Goal: Complete application form

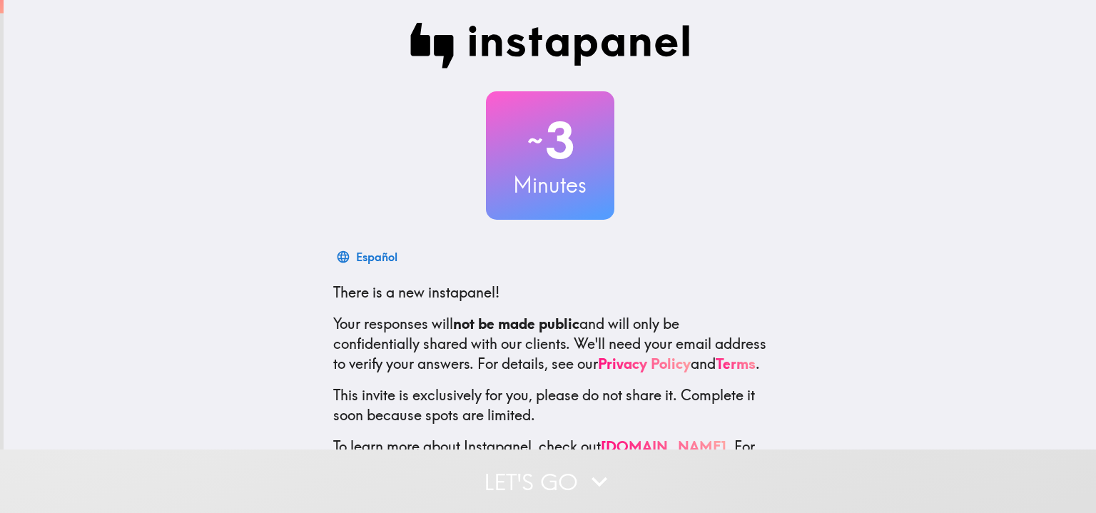
scroll to position [80, 0]
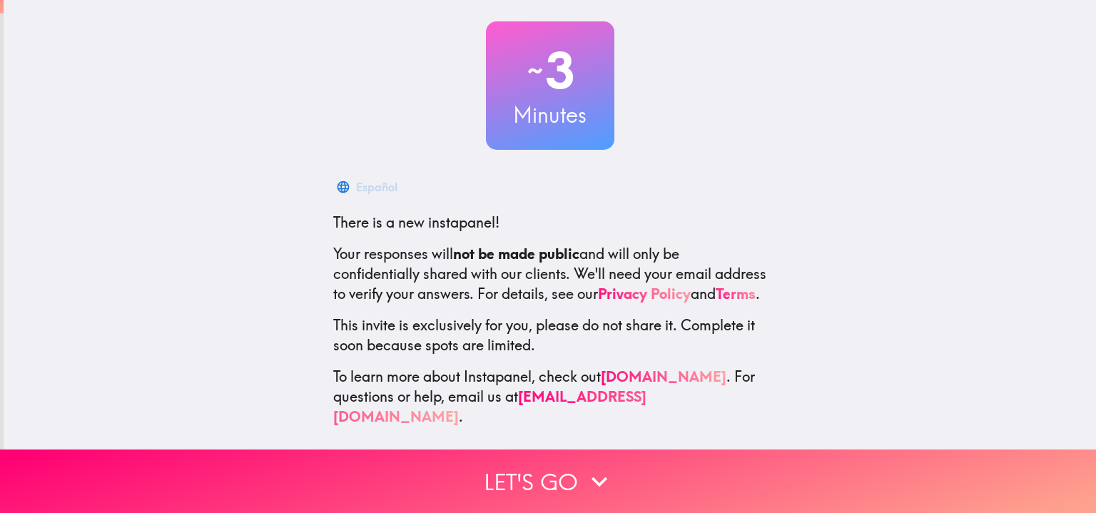
click at [755, 467] on button "Let's go" at bounding box center [548, 480] width 1096 height 63
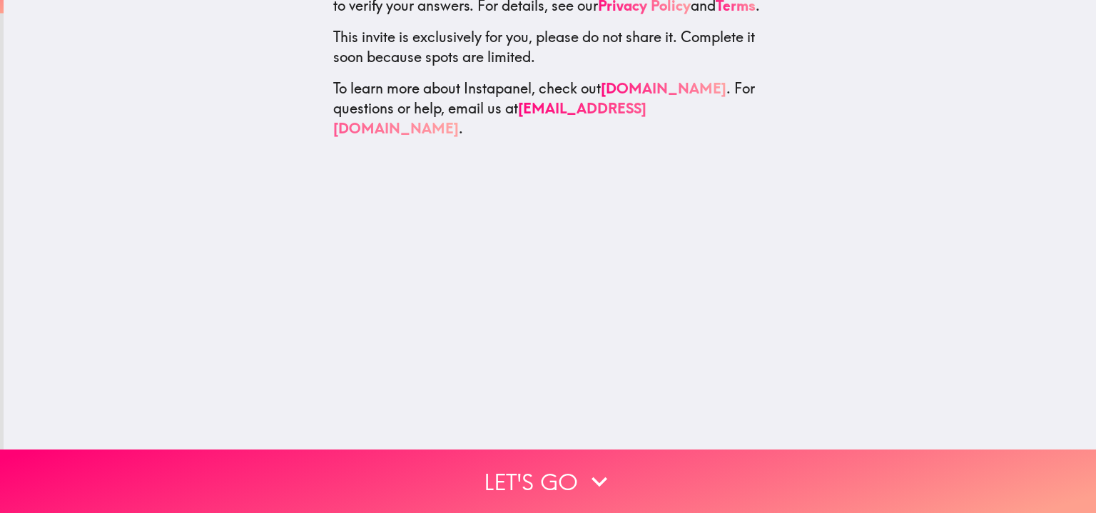
scroll to position [0, 0]
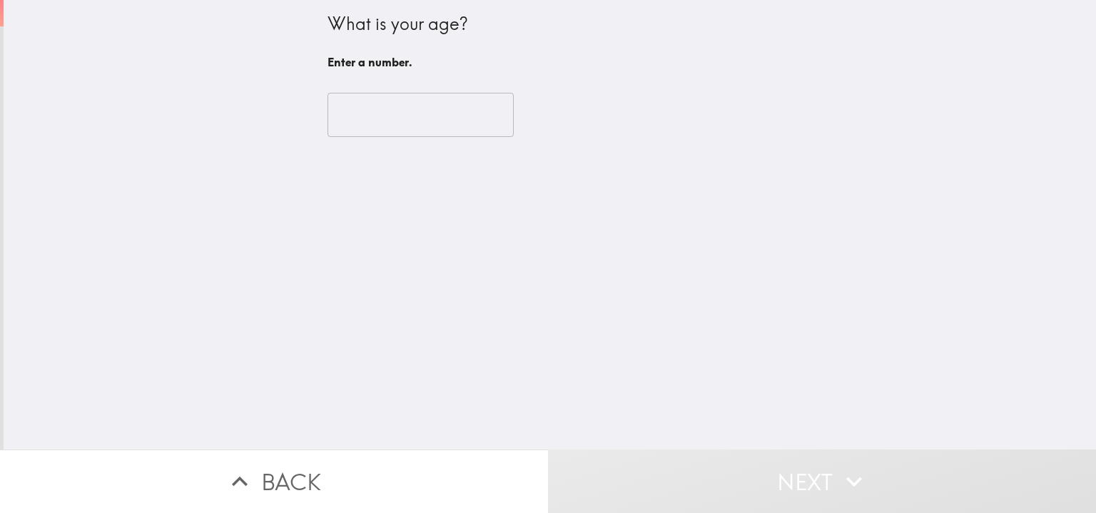
click at [454, 121] on input "number" at bounding box center [420, 115] width 186 height 44
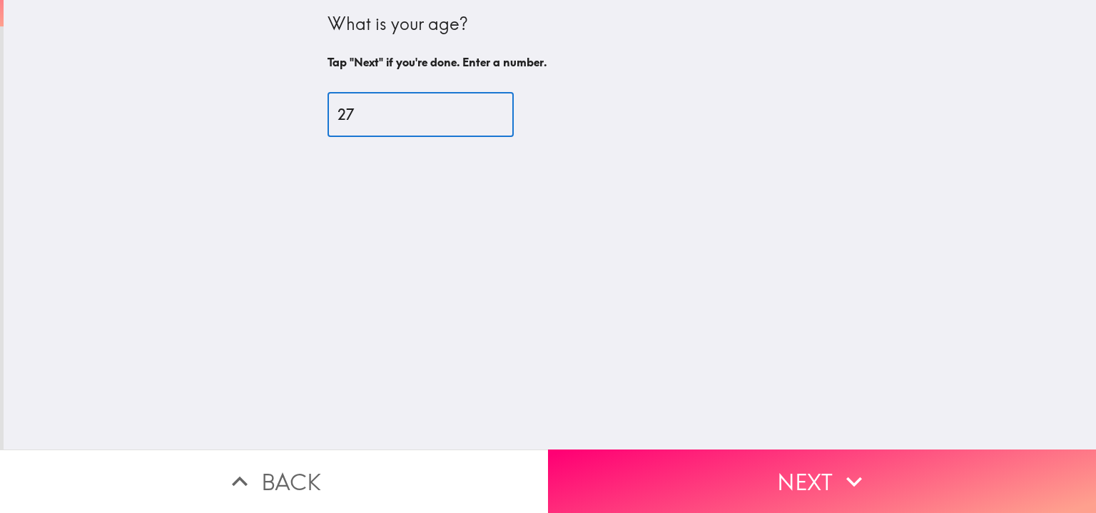
type input "27"
click at [676, 479] on button "Next" at bounding box center [822, 480] width 548 height 63
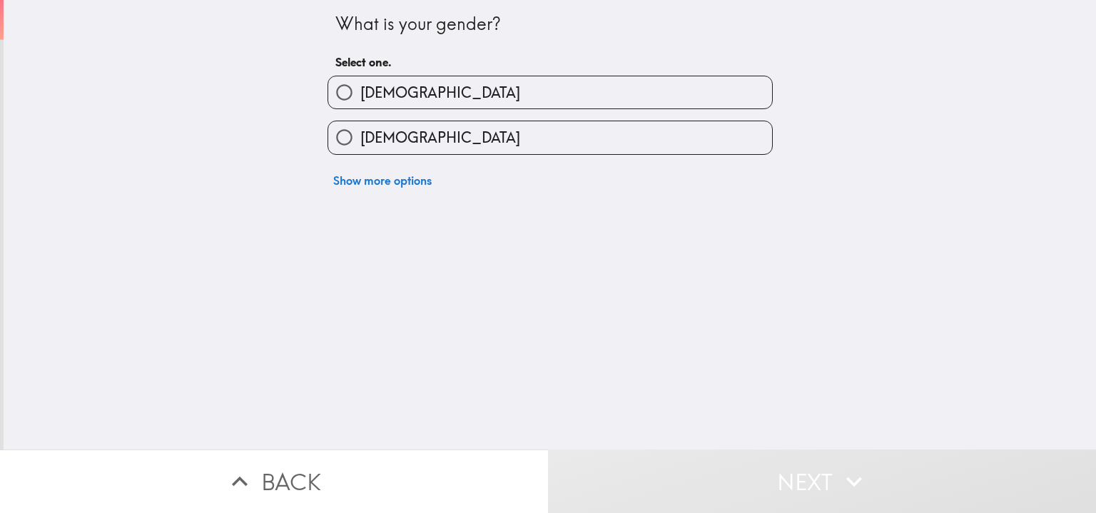
click at [617, 152] on label "[DEMOGRAPHIC_DATA]" at bounding box center [550, 137] width 444 height 32
click at [360, 152] on input "[DEMOGRAPHIC_DATA]" at bounding box center [344, 137] width 32 height 32
radio input "true"
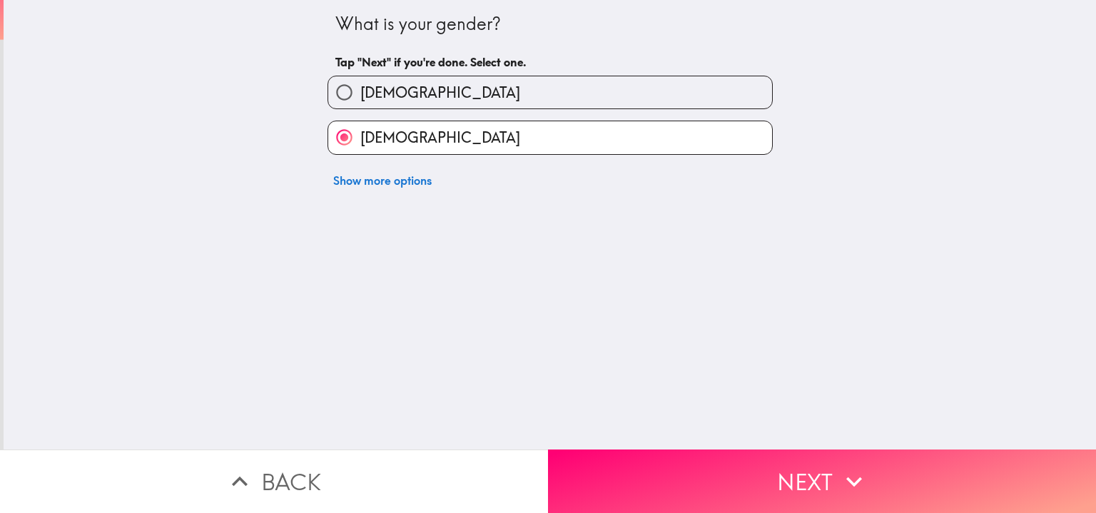
click at [748, 476] on button "Next" at bounding box center [822, 480] width 548 height 63
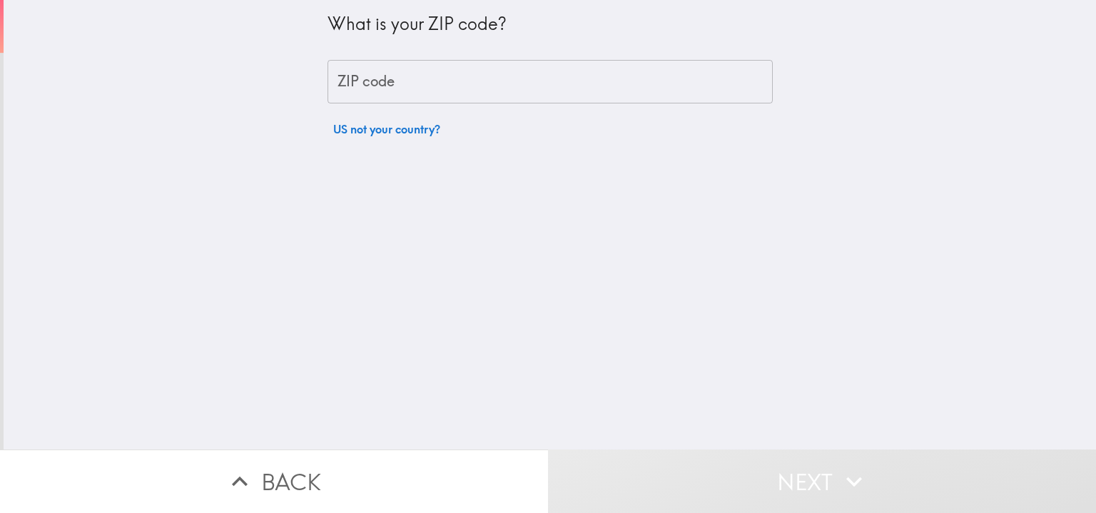
click at [682, 78] on input "ZIP code" at bounding box center [549, 82] width 445 height 44
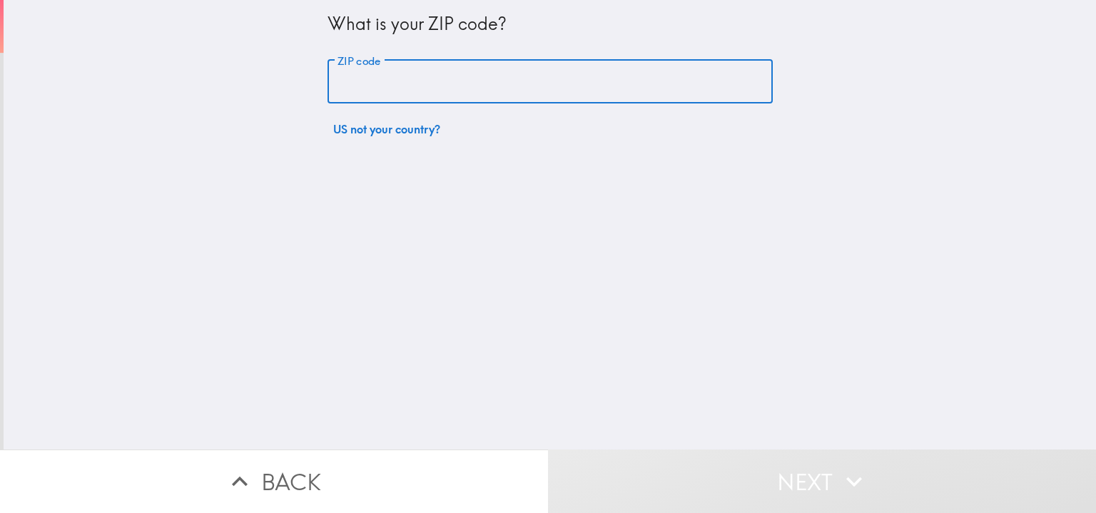
type input "80012"
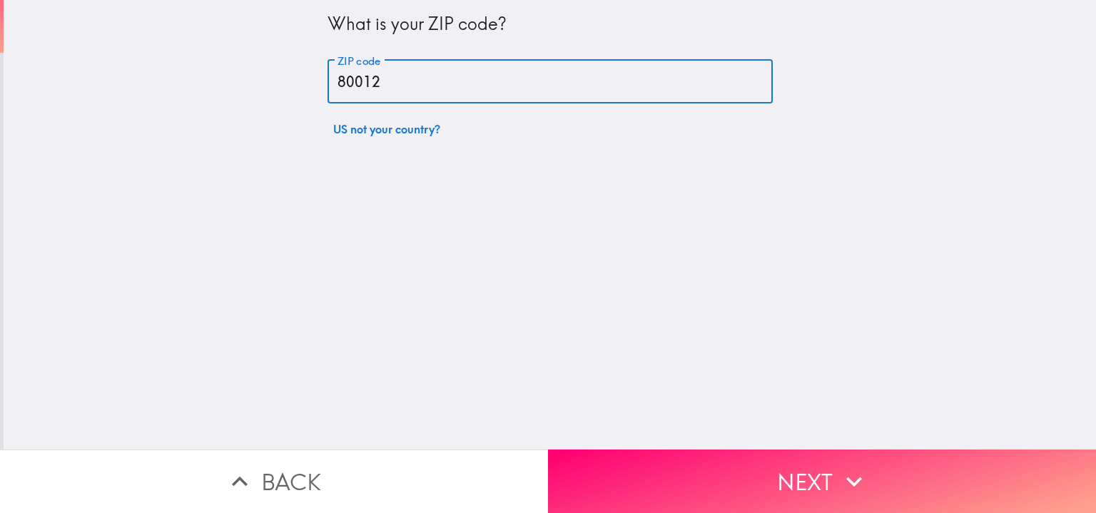
click at [656, 471] on button "Next" at bounding box center [822, 480] width 548 height 63
